Goal: Information Seeking & Learning: Learn about a topic

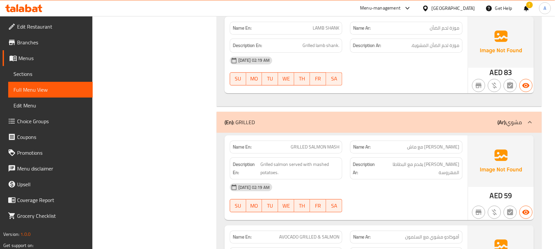
scroll to position [5053, 0]
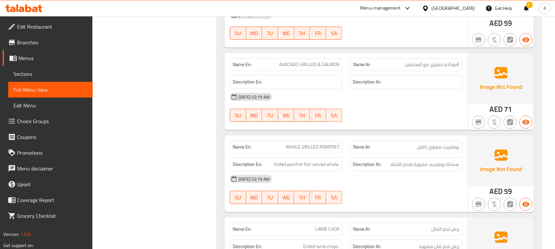
scroll to position [5094, 0]
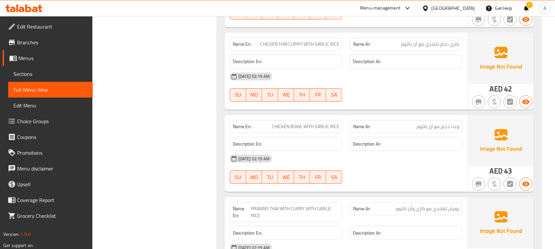
scroll to position [6531, 0]
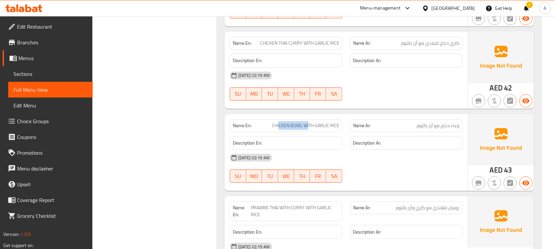
drag, startPoint x: 283, startPoint y: 119, endPoint x: 308, endPoint y: 118, distance: 25.0
drag, startPoint x: 442, startPoint y: 118, endPoint x: 306, endPoint y: 115, distance: 136.1
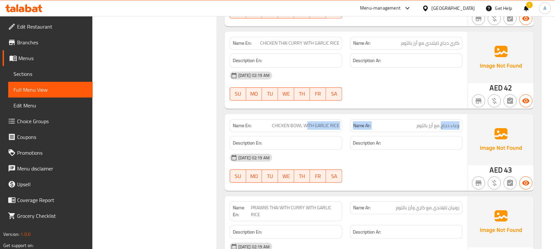
drag, startPoint x: 432, startPoint y: 170, endPoint x: 347, endPoint y: 138, distance: 91.1
drag, startPoint x: 289, startPoint y: 119, endPoint x: 411, endPoint y: 152, distance: 126.8
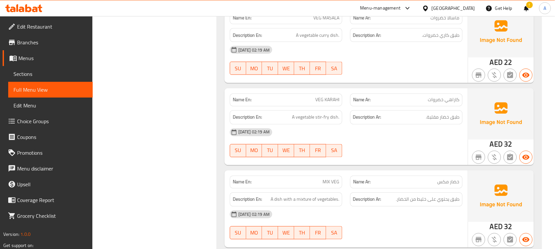
scroll to position [6942, 0]
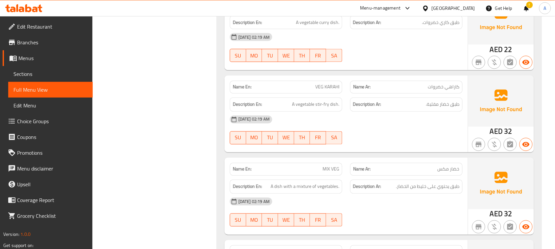
drag, startPoint x: 290, startPoint y: 96, endPoint x: 344, endPoint y: 104, distance: 55.1
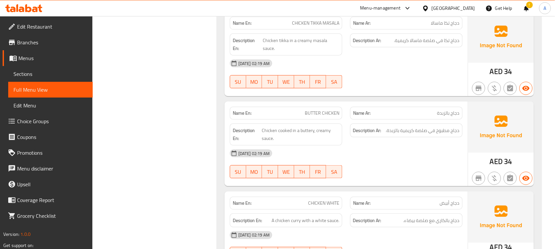
scroll to position [7558, 0]
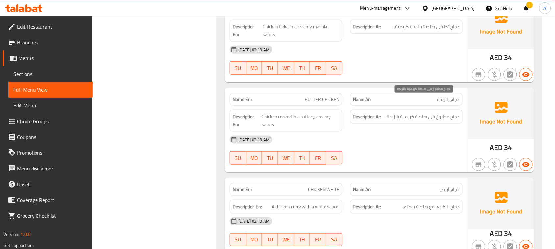
click at [455, 113] on span "دجاج مطبوخ في صلصة كريمية بالزبدة." at bounding box center [423, 117] width 74 height 8
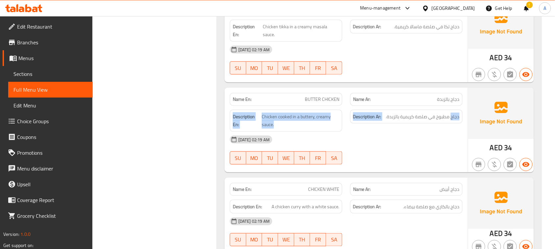
drag, startPoint x: 455, startPoint y: 98, endPoint x: 252, endPoint y: 102, distance: 203.8
drag, startPoint x: 251, startPoint y: 101, endPoint x: 419, endPoint y: 102, distance: 168.3
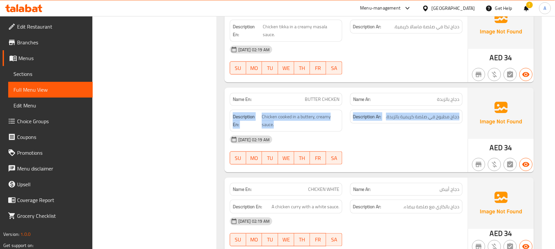
click at [419, 113] on span "دجاج مطبوخ في صلصة كريمية بالزبدة." at bounding box center [423, 117] width 74 height 8
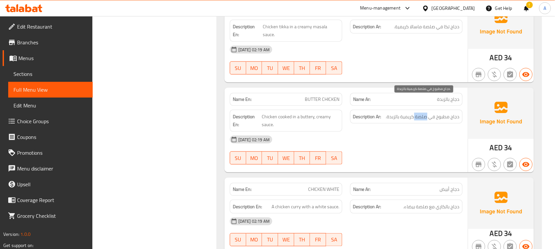
click at [419, 113] on span "دجاج مطبوخ في صلصة كريمية بالزبدة." at bounding box center [423, 117] width 74 height 8
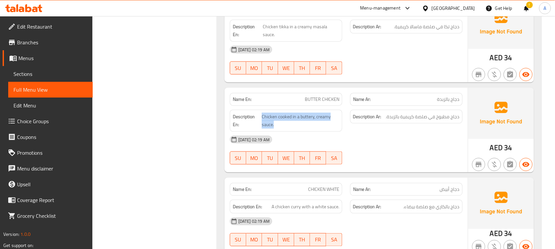
drag, startPoint x: 261, startPoint y: 97, endPoint x: 297, endPoint y: 119, distance: 42.3
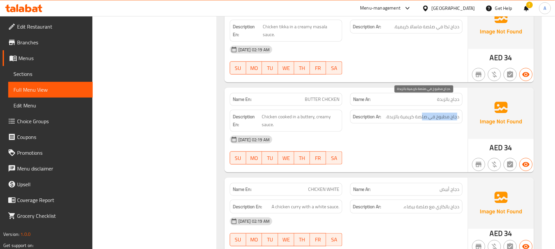
drag, startPoint x: 458, startPoint y: 99, endPoint x: 381, endPoint y: 117, distance: 79.4
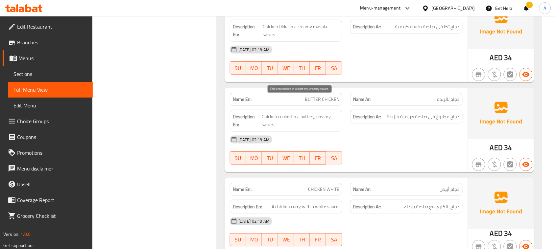
drag, startPoint x: 276, startPoint y: 103, endPoint x: 368, endPoint y: 117, distance: 92.9
click at [298, 113] on span "Chicken cooked in a buttery, creamy sauce." at bounding box center [301, 121] width 78 height 16
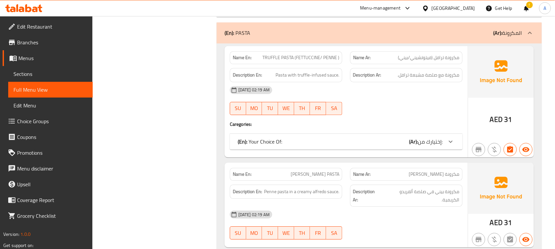
scroll to position [9366, 0]
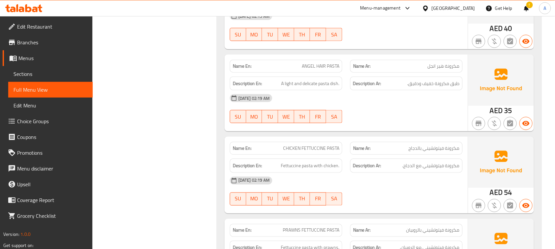
scroll to position [9818, 0]
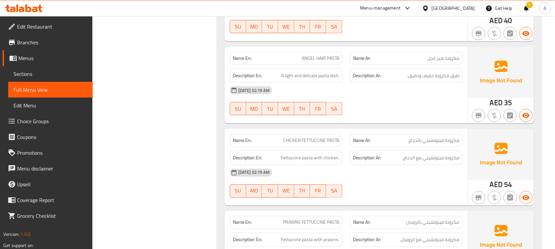
drag, startPoint x: 293, startPoint y: 120, endPoint x: 331, endPoint y: 120, distance: 38.1
copy span "CHICKEN FETTUCCINE PASTA"
drag, startPoint x: 427, startPoint y: 87, endPoint x: 422, endPoint y: 91, distance: 5.8
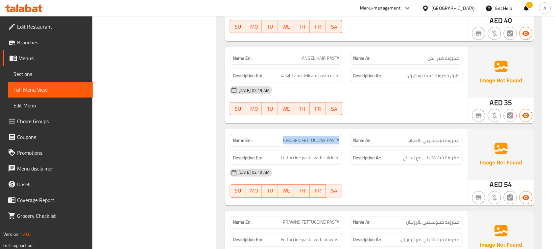
drag, startPoint x: 293, startPoint y: 201, endPoint x: 333, endPoint y: 201, distance: 39.4
copy span "PRAWNS FETTUCCINE PASTA"
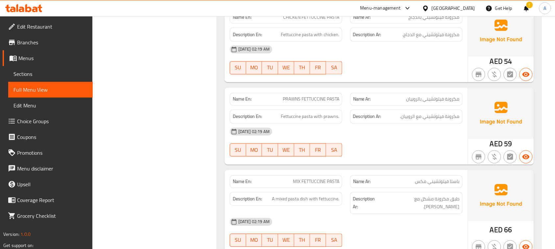
scroll to position [9982, 0]
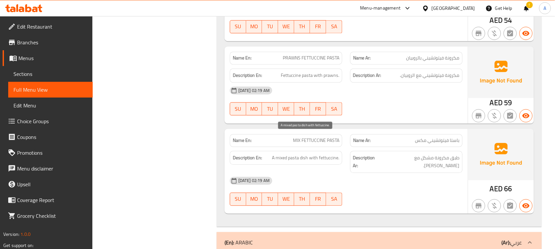
click at [293, 154] on span "A mixed pasta dish with fettuccine." at bounding box center [305, 158] width 67 height 8
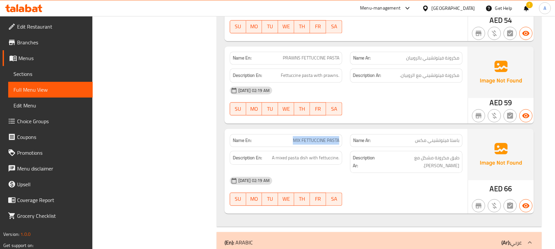
drag, startPoint x: 298, startPoint y: 123, endPoint x: 334, endPoint y: 121, distance: 35.9
copy span "MIX FETTUCCINE PASTA"
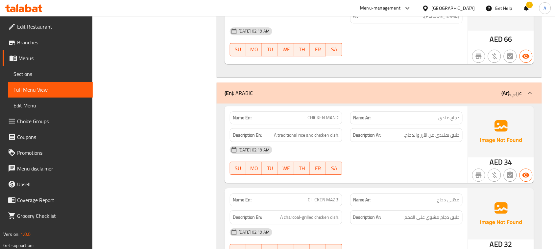
scroll to position [10146, 0]
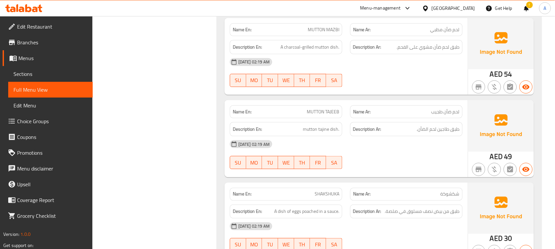
scroll to position [10557, 0]
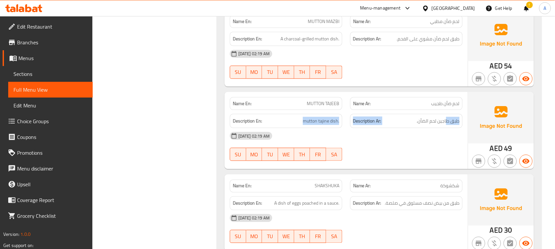
drag, startPoint x: 400, startPoint y: 92, endPoint x: 262, endPoint y: 92, distance: 137.4
drag, startPoint x: 285, startPoint y: 89, endPoint x: 415, endPoint y: 130, distance: 136.3
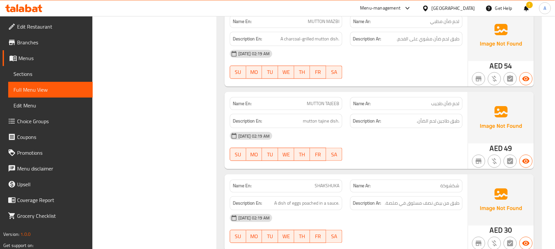
click at [434, 117] on span "طبق طاجين لحم الضأن." at bounding box center [438, 121] width 43 height 8
drag, startPoint x: 434, startPoint y: 92, endPoint x: 281, endPoint y: 93, distance: 153.1
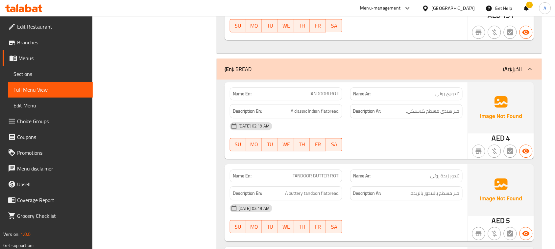
scroll to position [10845, 0]
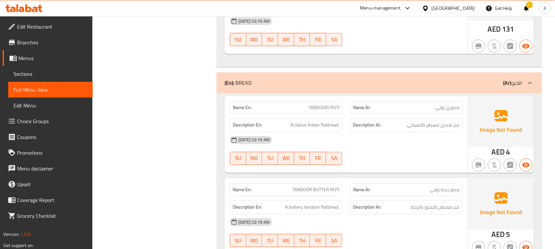
drag, startPoint x: 305, startPoint y: 78, endPoint x: 411, endPoint y: 116, distance: 112.8
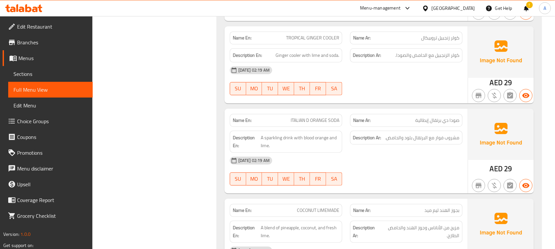
scroll to position [11913, 0]
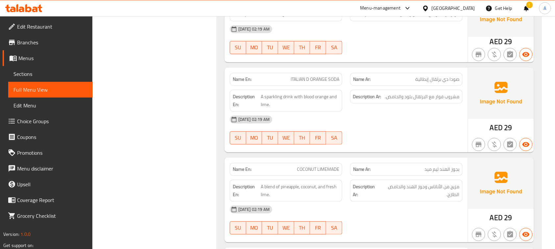
drag, startPoint x: 454, startPoint y: 142, endPoint x: 442, endPoint y: 142, distance: 11.5
copy span "بجوز الهند"
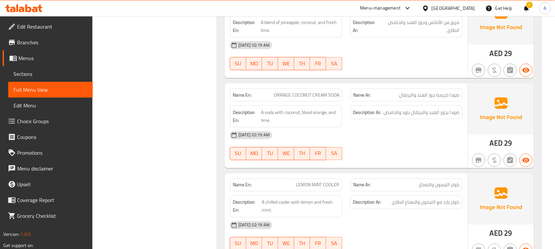
scroll to position [12118, 0]
